Goal: Communication & Community: Ask a question

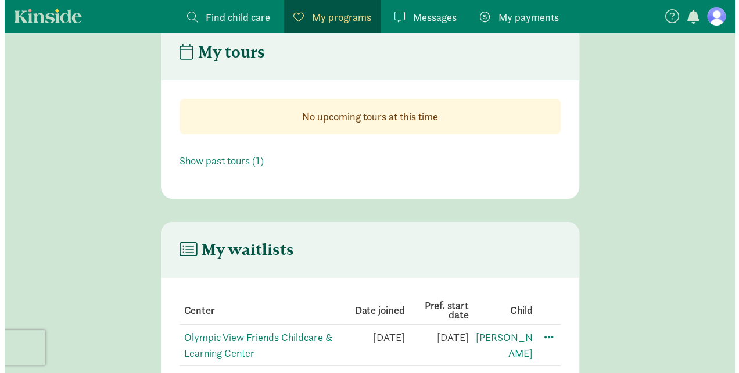
scroll to position [78, 0]
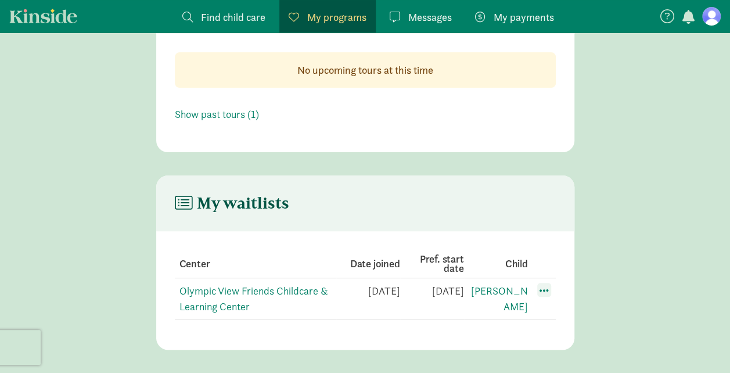
click at [544, 287] on span at bounding box center [544, 290] width 14 height 14
click at [562, 322] on div "Edit preferences" at bounding box center [585, 315] width 105 height 25
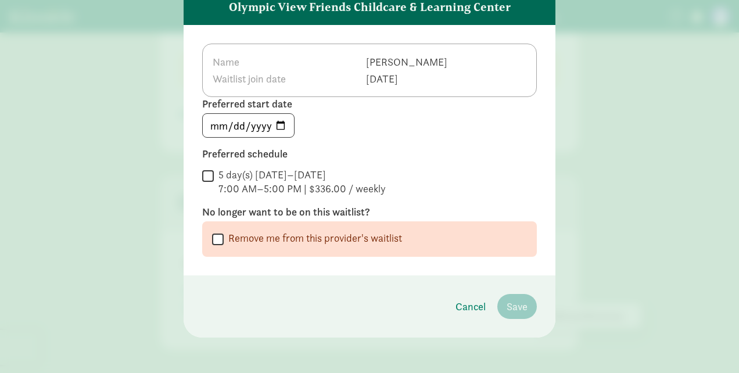
scroll to position [65, 0]
click at [205, 174] on input "5 day(s) [DATE]–[DATE] 7:00 AM–5:00 PM | $336.00 / weekly" at bounding box center [208, 175] width 12 height 16
checkbox input "true"
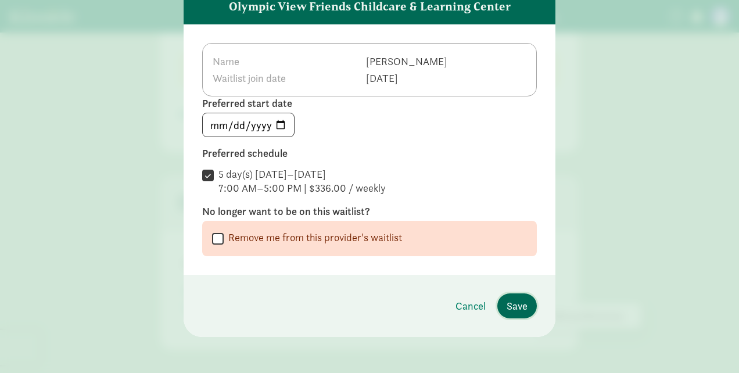
click at [508, 301] on span "Save" at bounding box center [517, 306] width 21 height 16
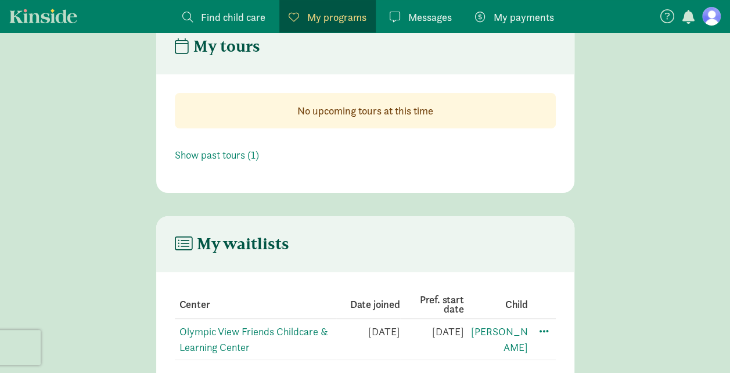
scroll to position [0, 0]
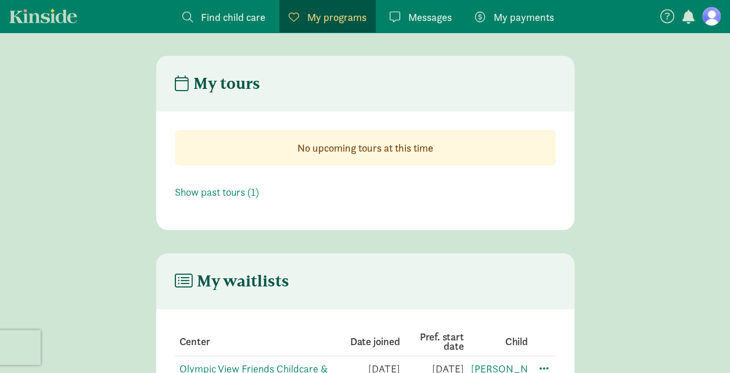
click at [435, 19] on span "Messages" at bounding box center [430, 17] width 44 height 16
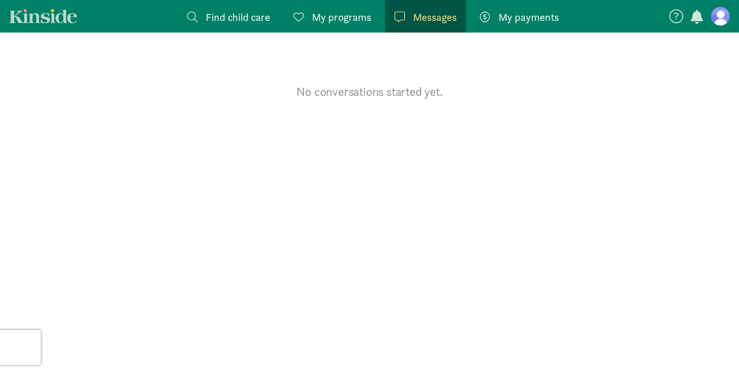
click at [347, 19] on span "My programs" at bounding box center [341, 17] width 59 height 16
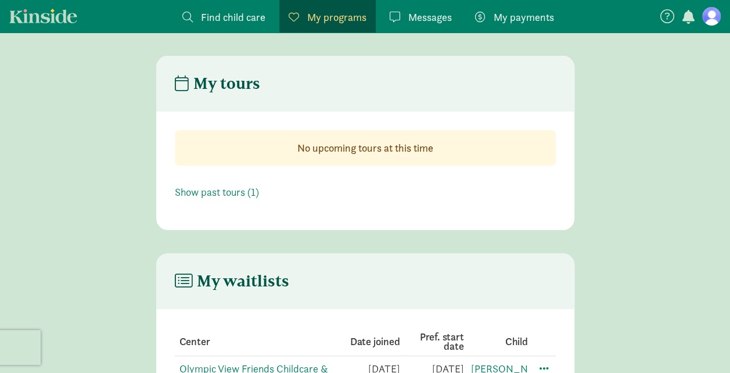
scroll to position [78, 0]
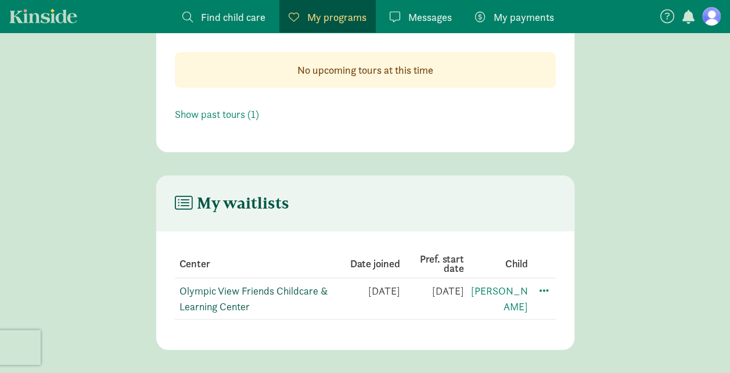
click at [277, 288] on link "Olympic View Friends Childcare & Learning Center" at bounding box center [254, 298] width 149 height 29
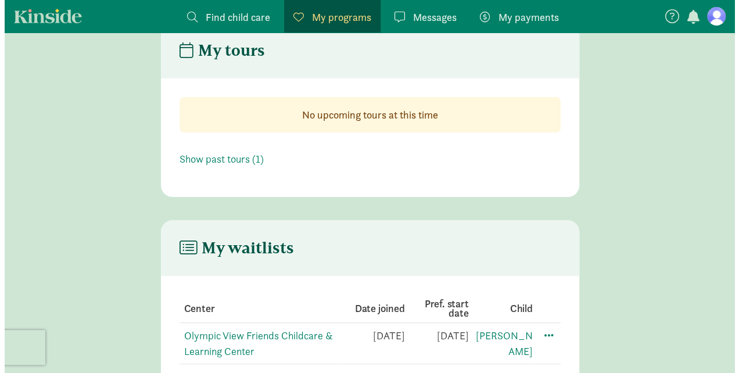
scroll to position [0, 0]
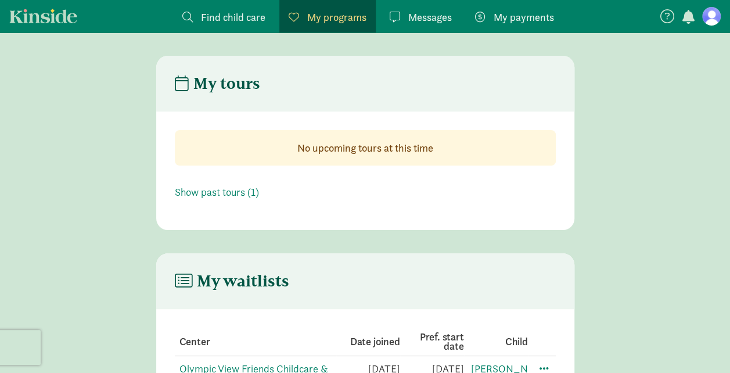
click at [429, 19] on span "Messages" at bounding box center [430, 17] width 44 height 16
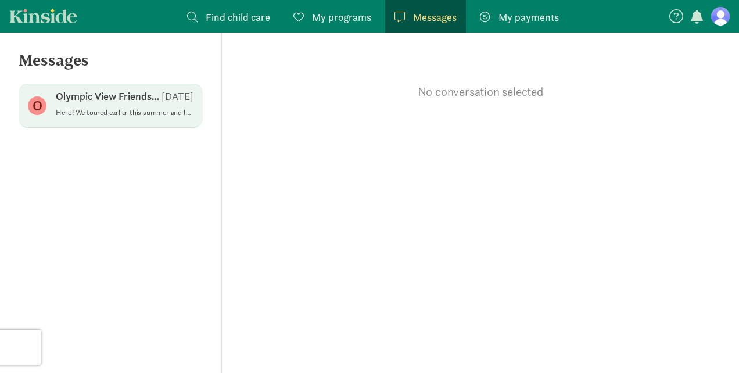
click at [71, 119] on span "Olympic View Friends Childcare & Learning Center Aug 29 Hello! We toured earlie…" at bounding box center [125, 105] width 138 height 33
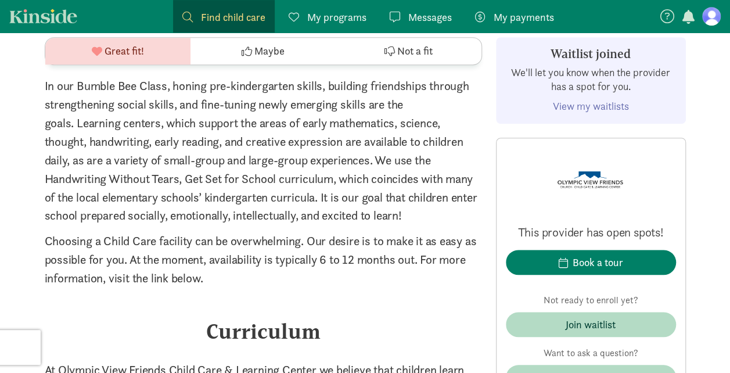
scroll to position [2759, 0]
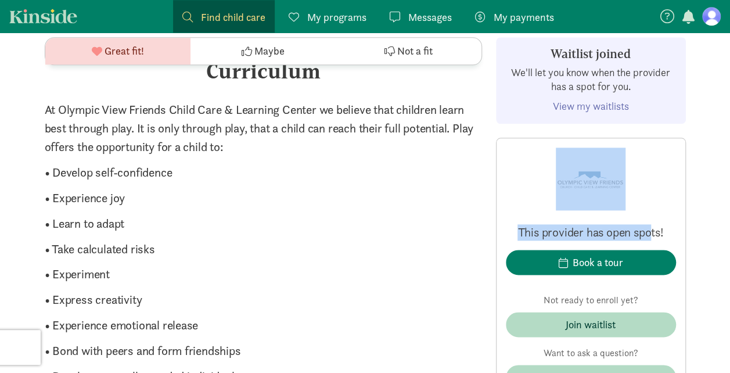
drag, startPoint x: 650, startPoint y: 191, endPoint x: 654, endPoint y: 223, distance: 32.1
click at [654, 223] on div "This provider has open spots! Book a tour Not ready to enroll yet? Join waitlis…" at bounding box center [591, 269] width 170 height 242
click at [617, 366] on button "Send provider a message" at bounding box center [591, 377] width 170 height 25
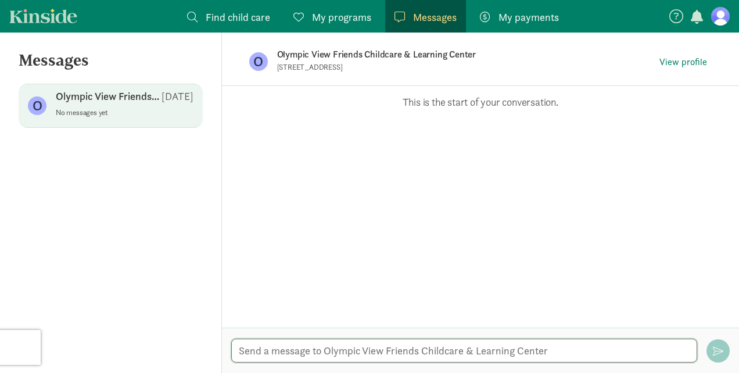
click at [354, 349] on textarea at bounding box center [464, 351] width 466 height 24
click at [267, 350] on textarea "Hello! I just had a question about the waitlist" at bounding box center [464, 351] width 466 height 24
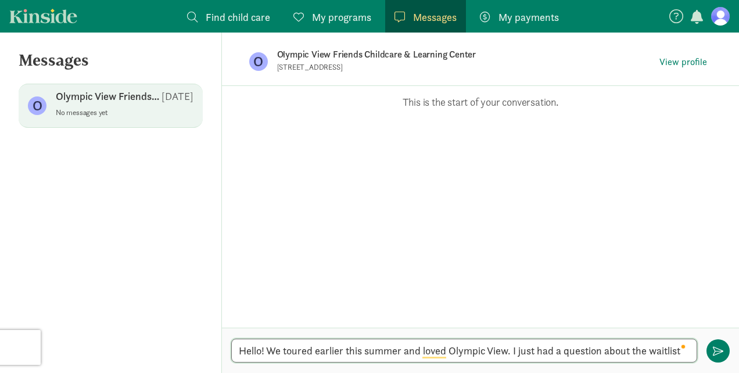
drag, startPoint x: 676, startPoint y: 353, endPoint x: 698, endPoint y: 350, distance: 22.9
click at [698, 350] on div "Hello! We toured earlier this summer and loved Olympic View. I just had a quest…" at bounding box center [480, 350] width 517 height 45
click at [674, 351] on textarea "Hello! We toured earlier this summer and loved Olympic View. I just had a quest…" at bounding box center [464, 351] width 466 height 24
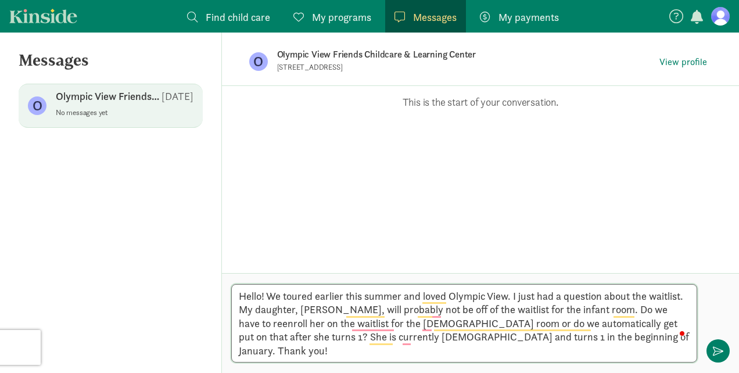
click at [578, 325] on textarea "Hello! We toured earlier this summer and loved Olympic View. I just had a quest…" at bounding box center [464, 323] width 466 height 78
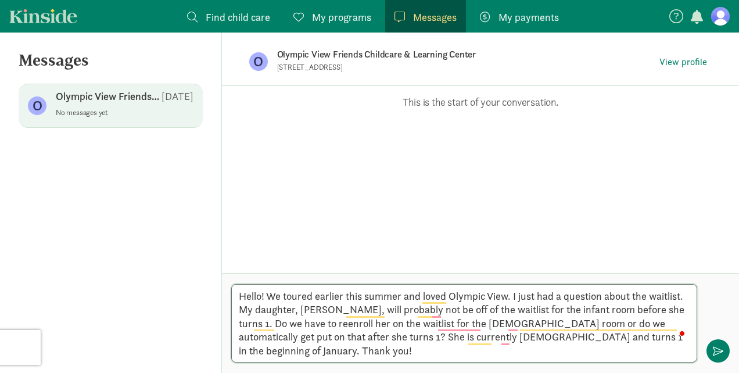
click at [589, 349] on textarea "Hello! We toured earlier this summer and loved Olympic View. I just had a quest…" at bounding box center [464, 323] width 466 height 78
type textarea "Hello! We toured earlier this summer and loved Olympic View. I just had a quest…"
click at [714, 349] on span "button" at bounding box center [718, 351] width 10 height 10
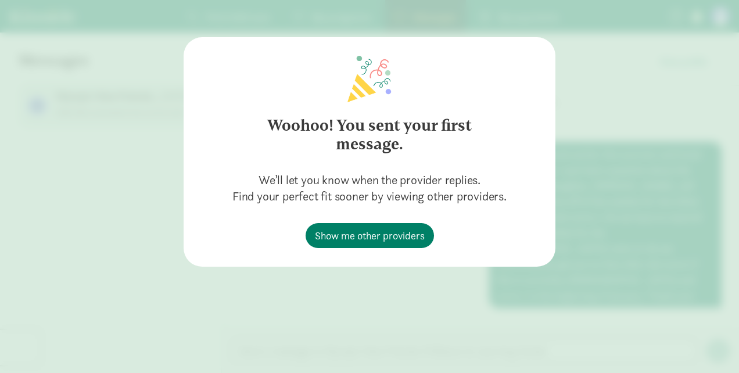
click at [665, 84] on div "Woohoo! You sent your first message. We’ll let you know when the provider repli…" at bounding box center [369, 186] width 739 height 373
click at [417, 238] on span "Show me other providers" at bounding box center [370, 236] width 110 height 16
